Goal: Task Accomplishment & Management: Use online tool/utility

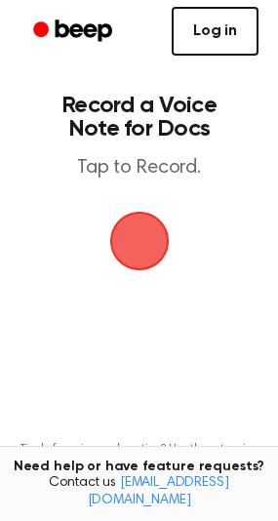
click at [214, 34] on link "Log in" at bounding box center [215, 31] width 87 height 49
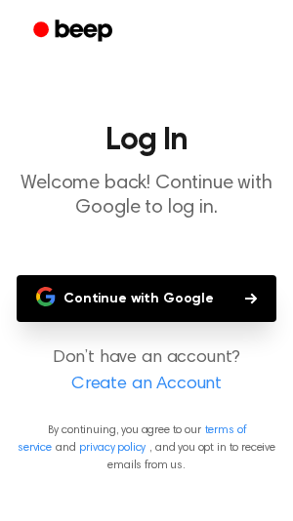
click at [129, 289] on button "Continue with Google" at bounding box center [147, 298] width 260 height 47
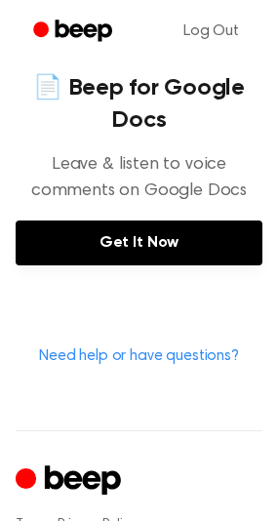
scroll to position [935, 0]
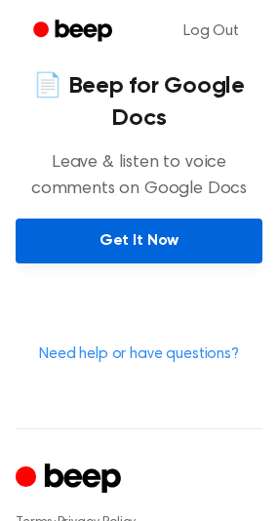
click at [156, 248] on link "Get It Now" at bounding box center [139, 241] width 247 height 45
